Goal: Go to known website: Access a specific website the user already knows

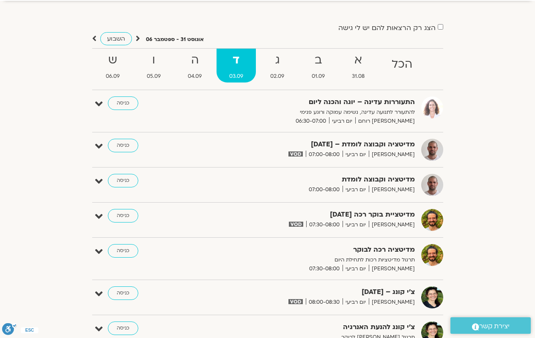
scroll to position [42, 0]
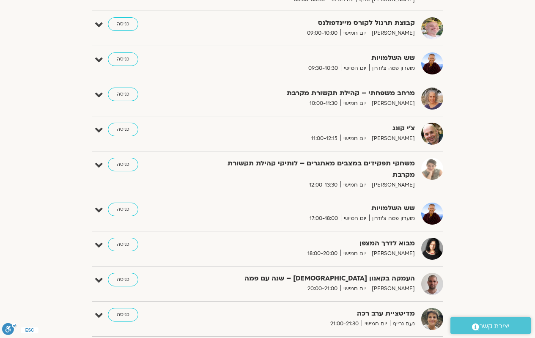
scroll to position [284, 0]
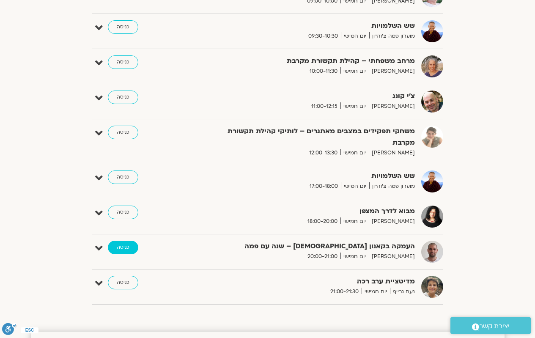
click at [123, 249] on link "כניסה" at bounding box center [123, 248] width 30 height 14
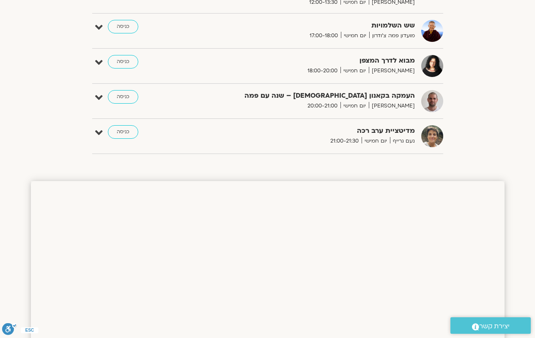
scroll to position [423, 0]
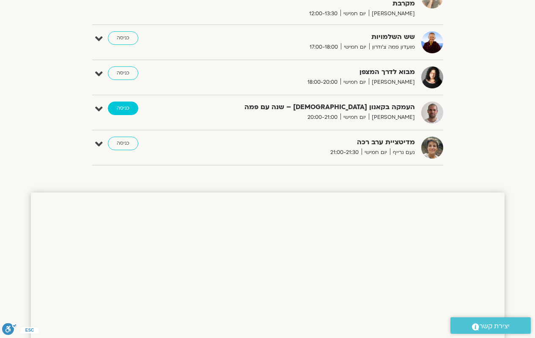
click at [135, 112] on link "כניסה" at bounding box center [123, 109] width 30 height 14
